Goal: Task Accomplishment & Management: Use online tool/utility

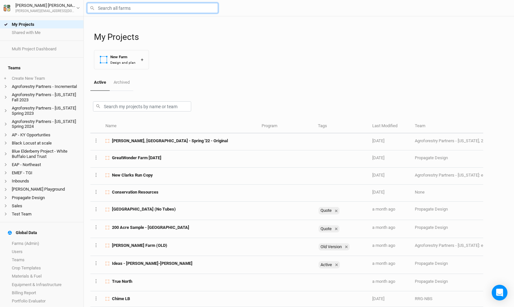
click at [131, 7] on input "text" at bounding box center [152, 8] width 131 height 10
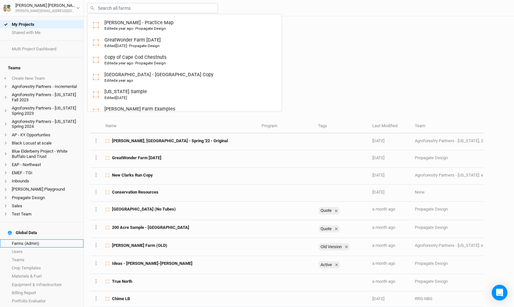
click at [31, 239] on link "Farms (Admin)" at bounding box center [41, 243] width 83 height 8
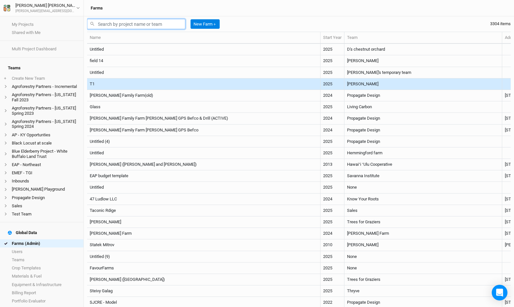
click at [138, 26] on input "text" at bounding box center [136, 24] width 98 height 10
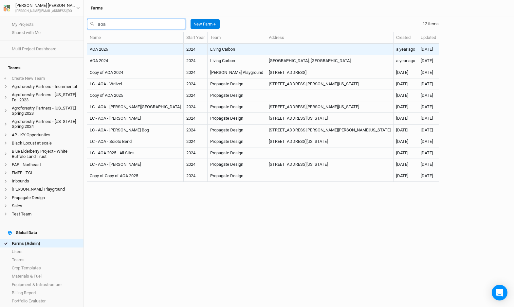
type input "aoa"
click at [134, 50] on td "AOA 2026" at bounding box center [135, 49] width 97 height 11
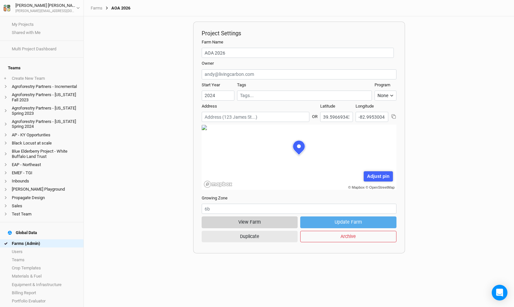
scroll to position [33, 97]
click at [242, 222] on button "View Farm" at bounding box center [250, 222] width 96 height 11
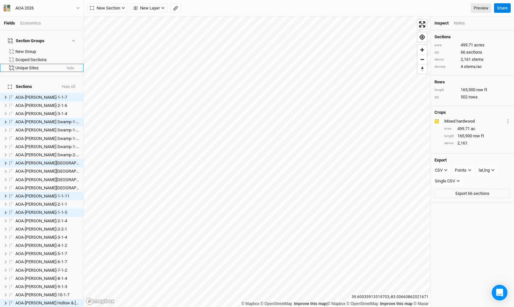
click at [34, 65] on div "Unique Sites" at bounding box center [38, 67] width 46 height 5
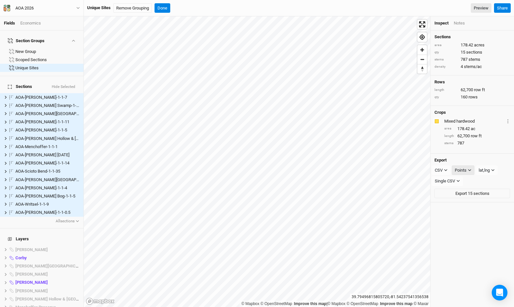
click at [466, 169] on div "Points" at bounding box center [460, 170] width 12 height 7
click at [463, 168] on div "Points" at bounding box center [460, 170] width 12 height 7
click at [466, 205] on span "Sections" at bounding box center [470, 204] width 21 height 8
click at [459, 178] on button "Export 15 sections" at bounding box center [472, 181] width 76 height 10
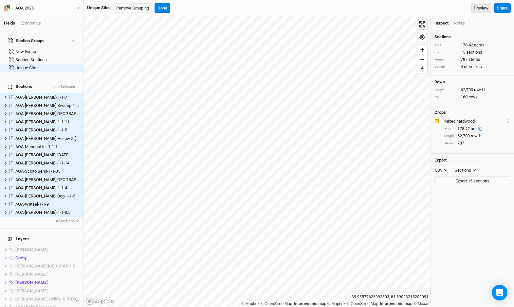
click at [488, 130] on div "area 178.42 ac" at bounding box center [477, 129] width 66 height 6
click at [435, 169] on div "CSV" at bounding box center [438, 170] width 8 height 7
click at [461, 140] on div "787" at bounding box center [465, 143] width 17 height 6
click at [49, 57] on div "Scoped Sections" at bounding box center [38, 59] width 46 height 5
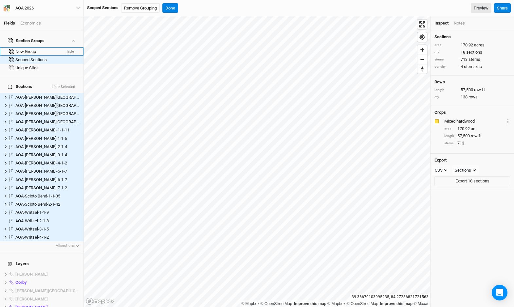
click at [34, 49] on div "New Group" at bounding box center [38, 51] width 46 height 5
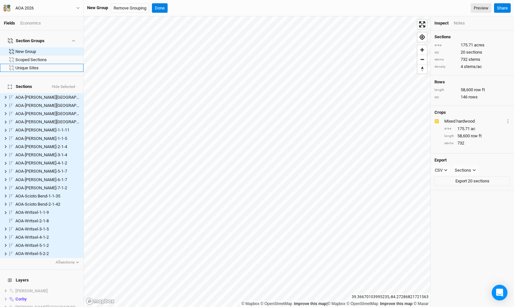
click at [38, 65] on div "Unique Sites" at bounding box center [47, 67] width 64 height 5
